Goal: Transaction & Acquisition: Book appointment/travel/reservation

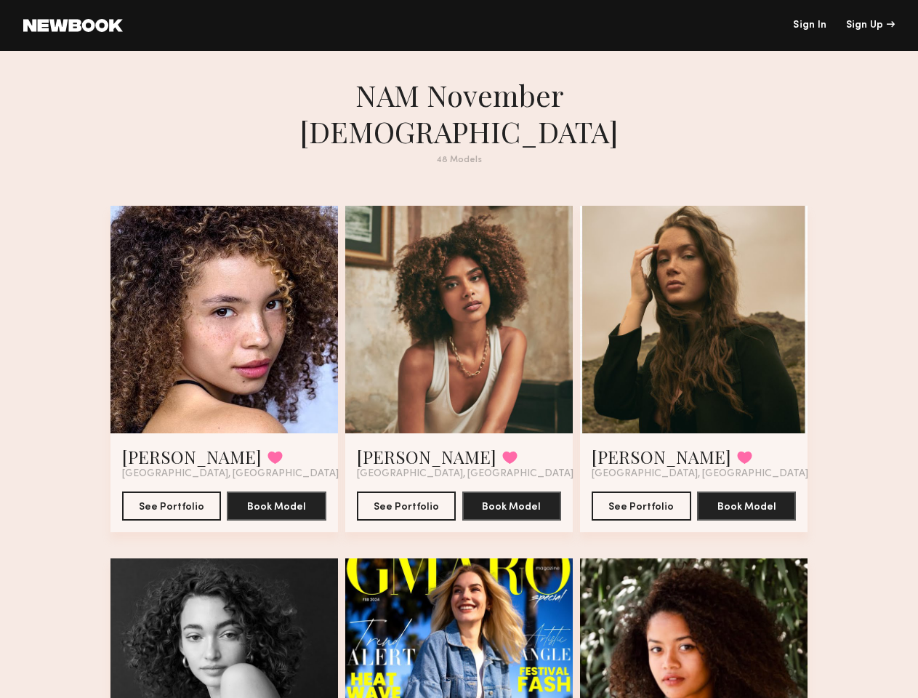
click at [870, 25] on div "Sign Up" at bounding box center [870, 25] width 49 height 10
click at [209, 292] on div at bounding box center [225, 320] width 228 height 228
click at [268, 451] on button at bounding box center [275, 457] width 15 height 13
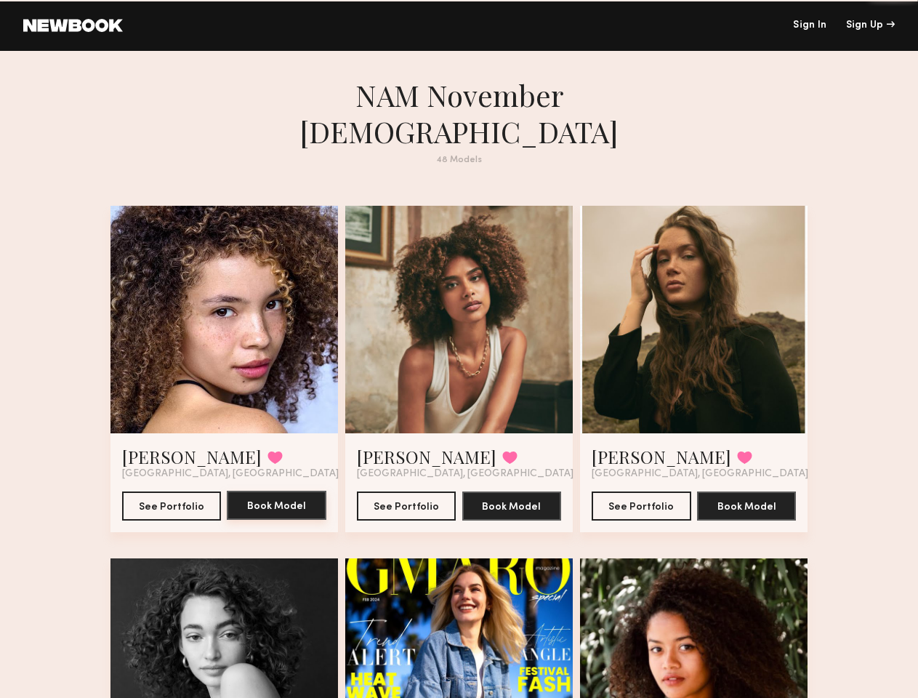
click at [265, 491] on button "Book Model" at bounding box center [277, 505] width 100 height 29
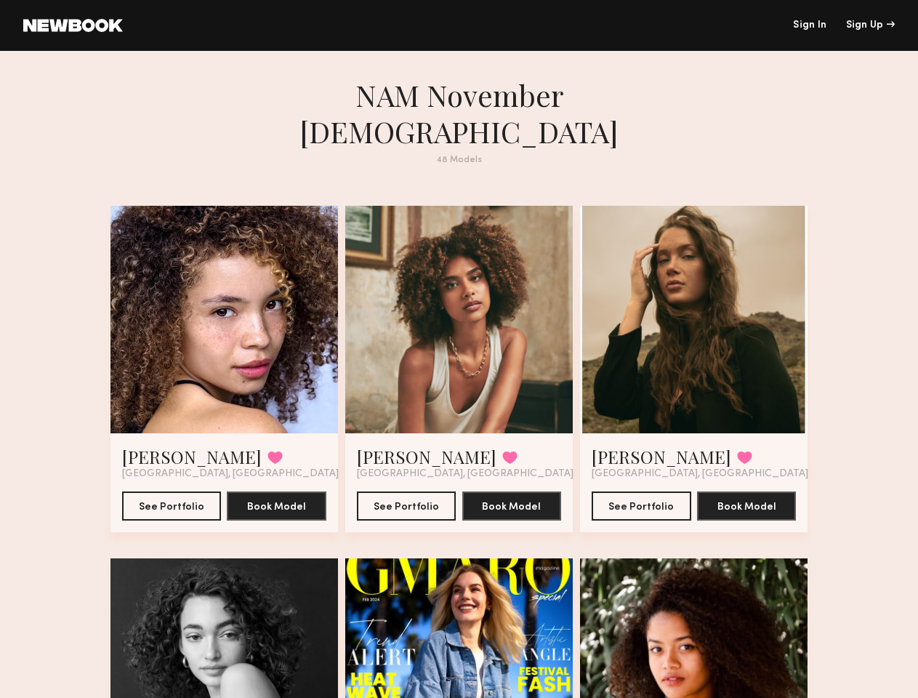
click at [459, 292] on div at bounding box center [459, 320] width 228 height 228
click at [502, 451] on button at bounding box center [509, 457] width 15 height 13
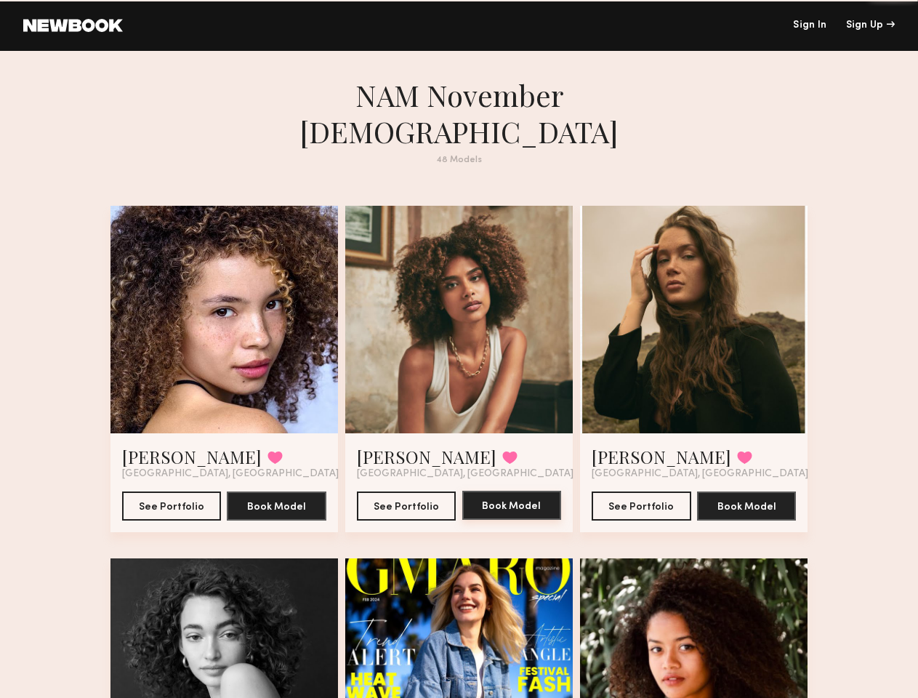
click at [516, 491] on button "Book Model" at bounding box center [512, 505] width 100 height 29
click at [710, 292] on div at bounding box center [694, 320] width 228 height 228
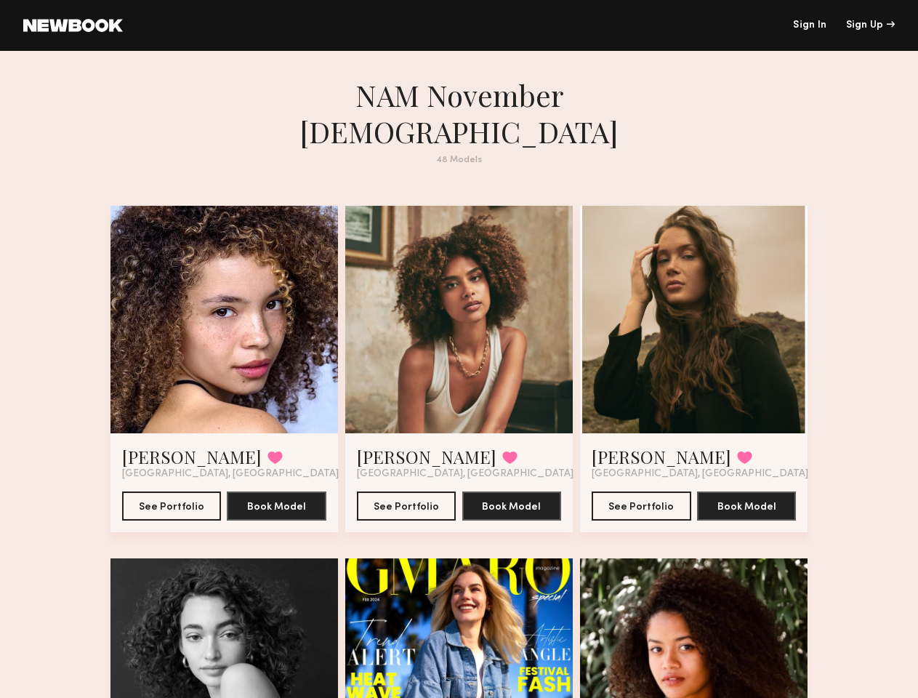
click at [737, 451] on button at bounding box center [744, 457] width 15 height 13
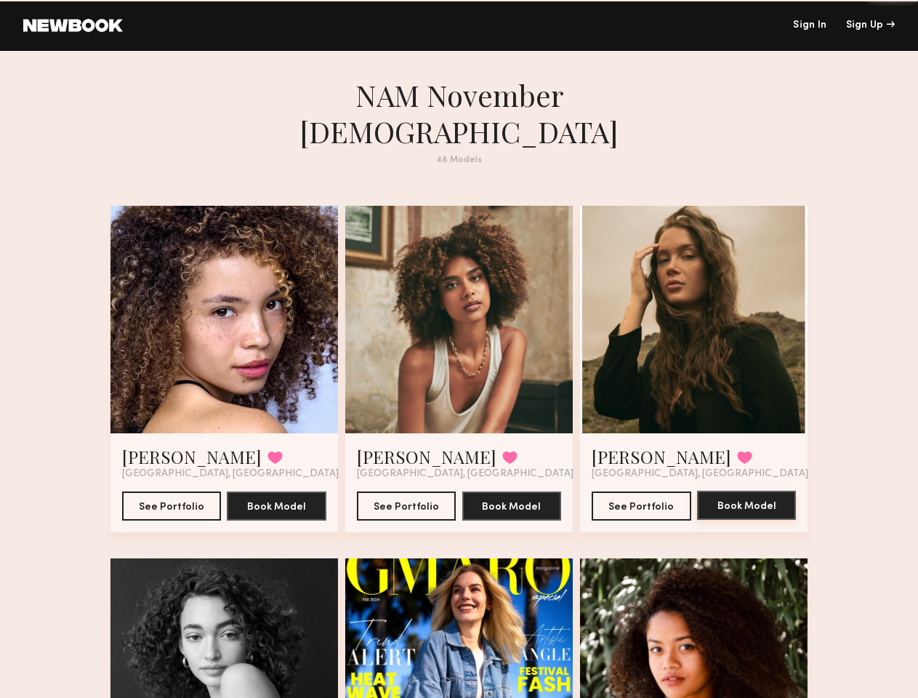
click at [766, 491] on button "Book Model" at bounding box center [747, 505] width 100 height 29
